Goal: Transaction & Acquisition: Purchase product/service

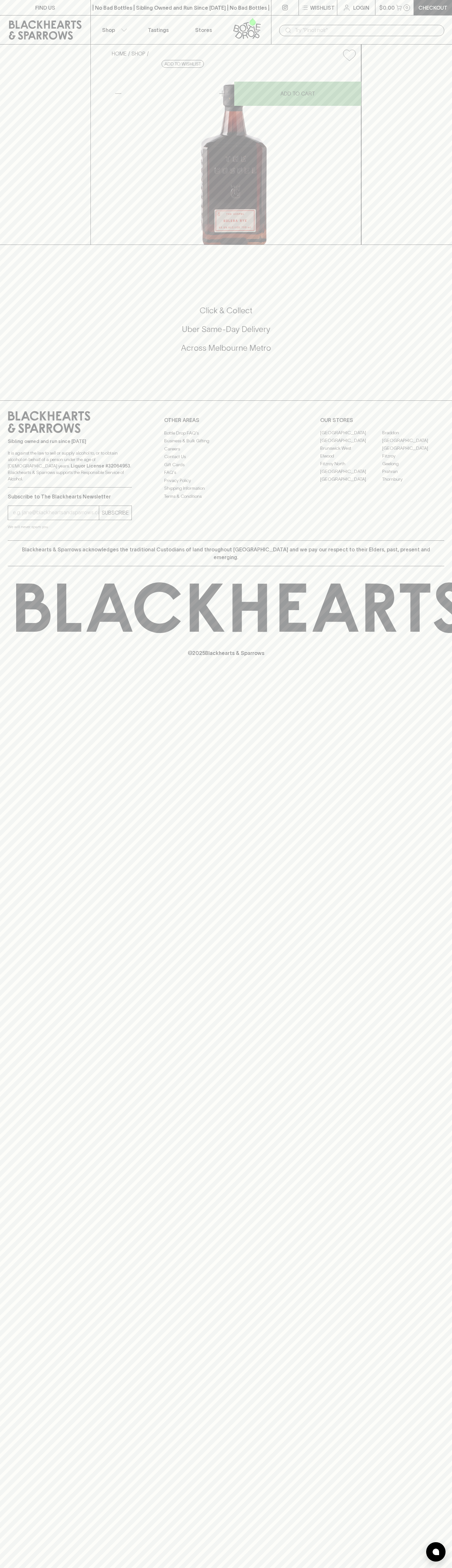
click at [35, 25] on icon at bounding box center [45, 30] width 81 height 19
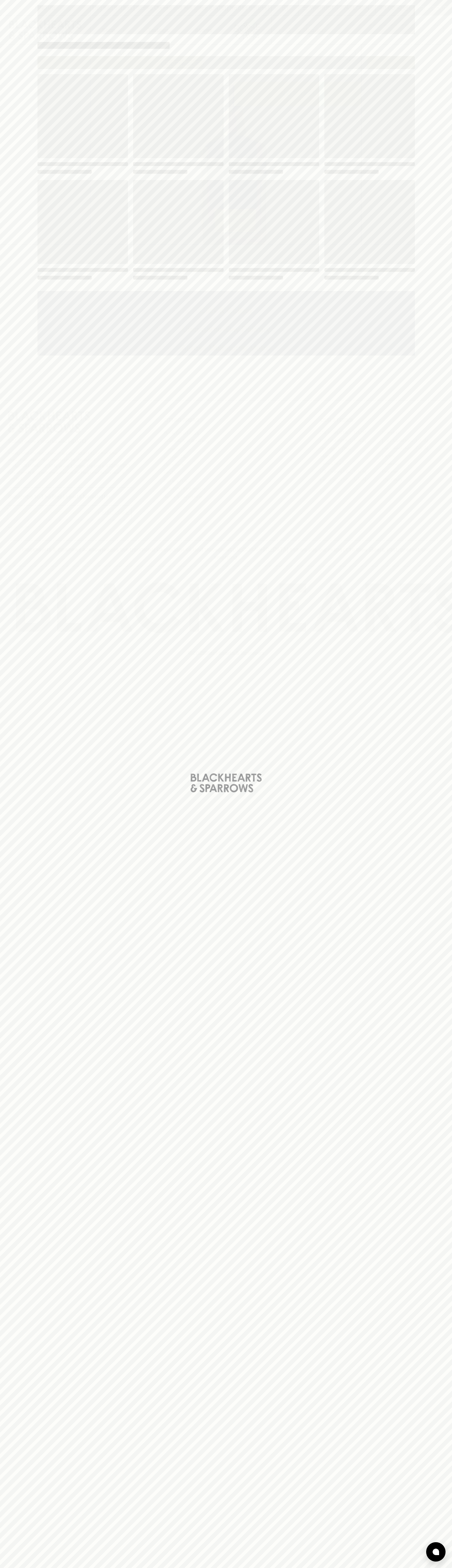
click at [429, 542] on div "Loading" at bounding box center [226, 784] width 452 height 1568
click at [284, 1567] on html "FIND US | No Bad Bottles | Sibling Owned and Run Since [DATE] | No Bad Bottles …" at bounding box center [226, 784] width 452 height 1568
click at [18, 399] on div "Loading" at bounding box center [226, 784] width 452 height 1568
